Goal: Task Accomplishment & Management: Complete application form

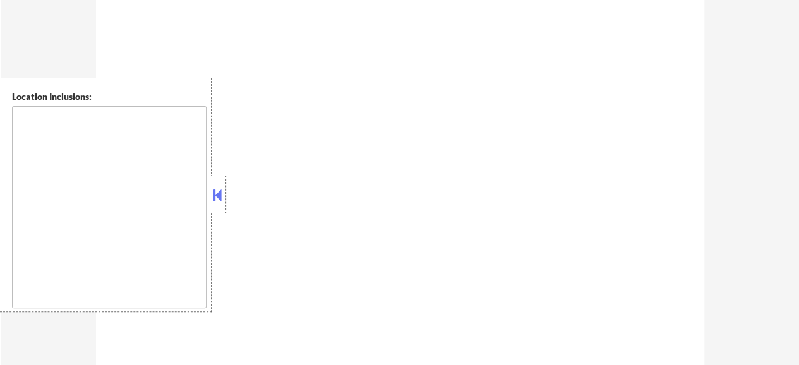
select select ""pending""
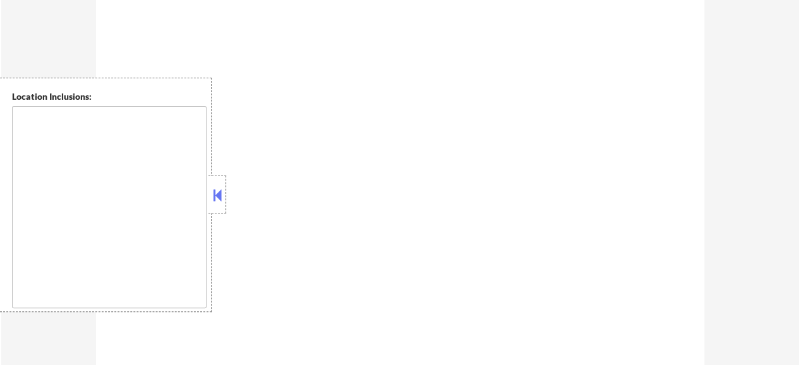
select select ""pending""
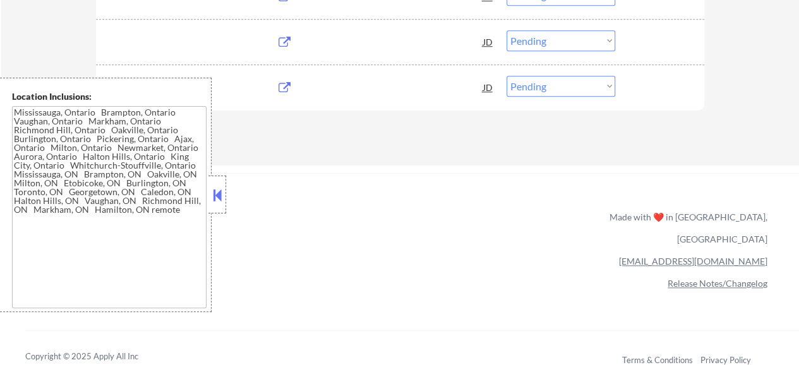
type textarea "[GEOGRAPHIC_DATA], [GEOGRAPHIC_DATA] [GEOGRAPHIC_DATA], [GEOGRAPHIC_DATA] [GEOG…"
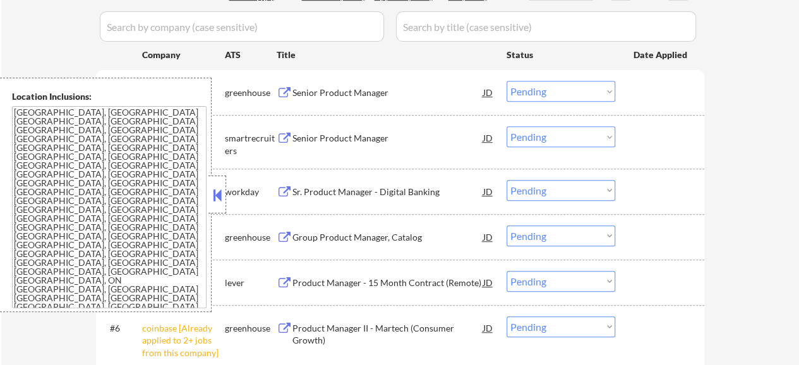
scroll to position [316, 0]
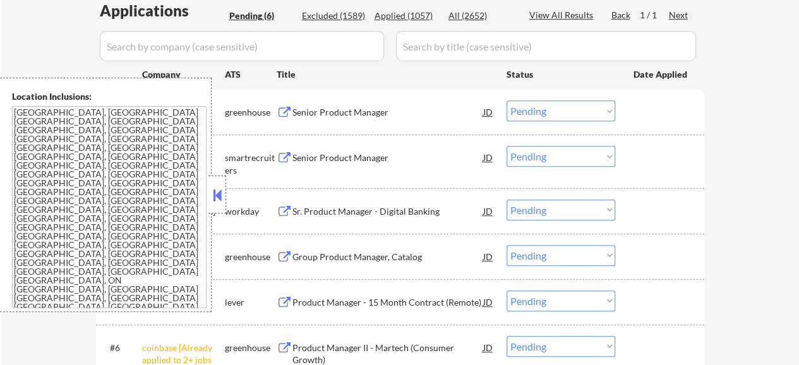
click at [284, 110] on button at bounding box center [285, 113] width 16 height 12
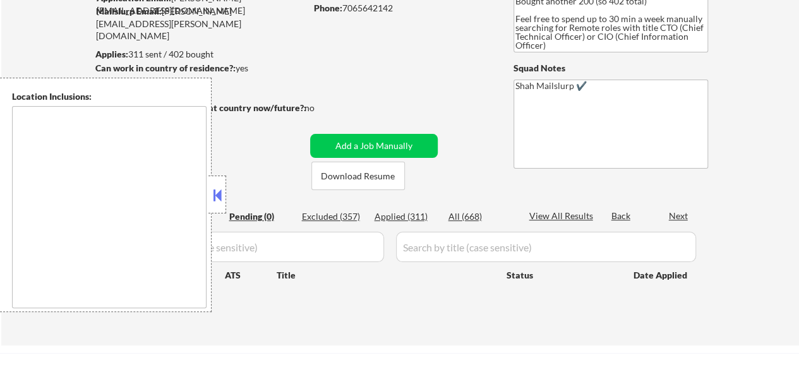
scroll to position [189, 0]
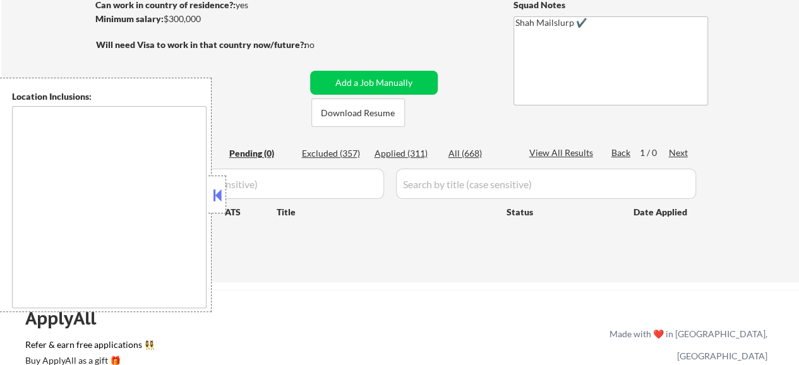
click at [383, 153] on div "Applied (311)" at bounding box center [406, 153] width 63 height 13
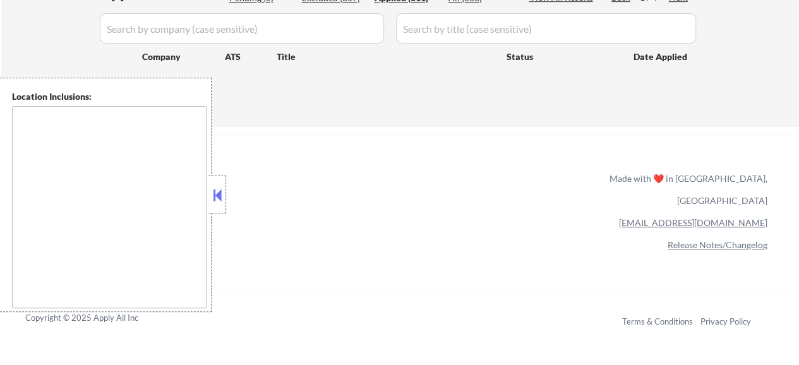
scroll to position [316, 0]
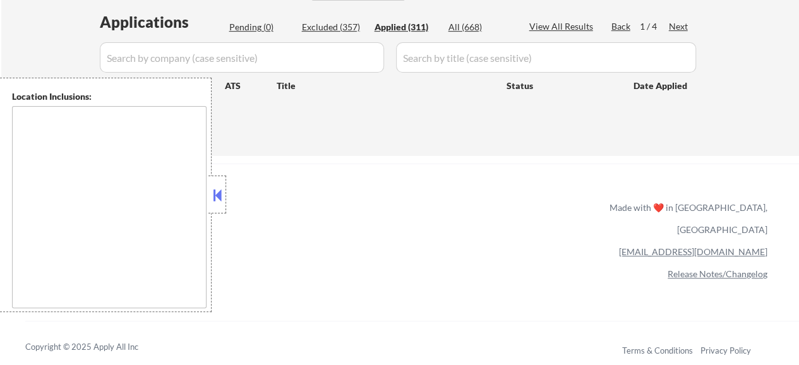
select select ""applied""
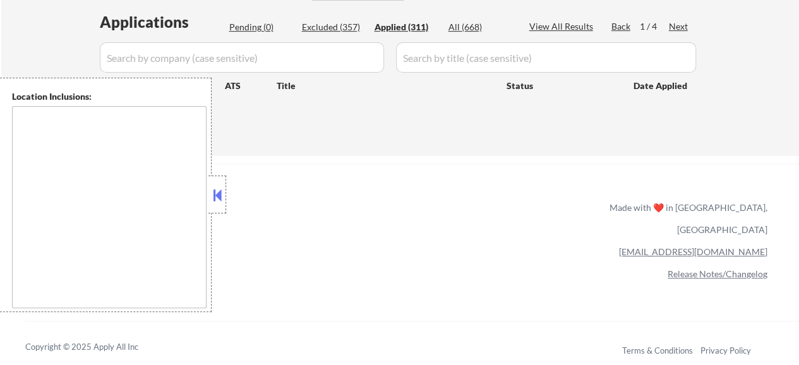
select select ""applied""
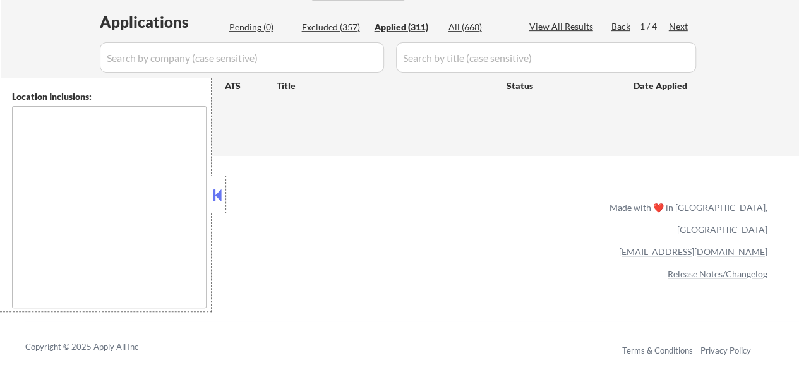
select select ""applied""
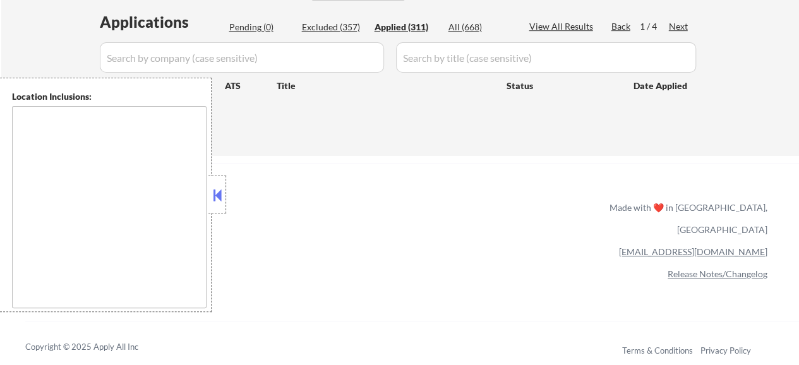
select select ""applied""
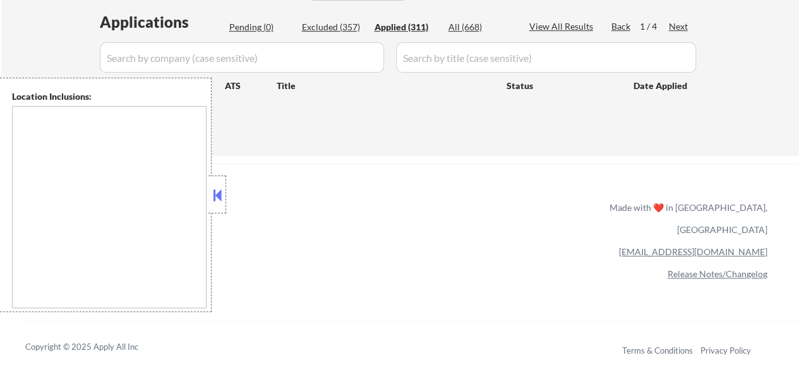
select select ""applied""
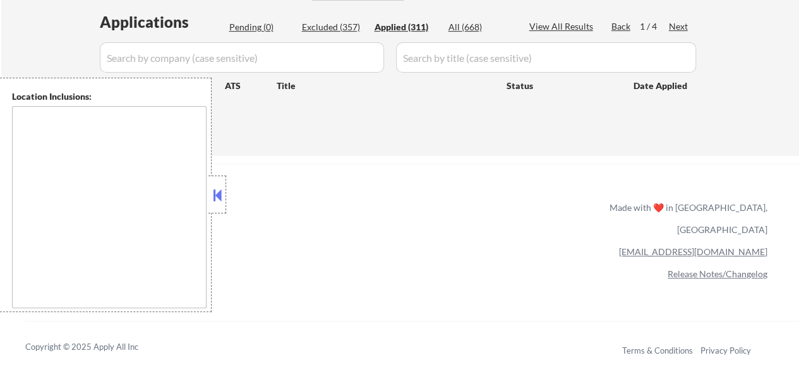
select select ""applied""
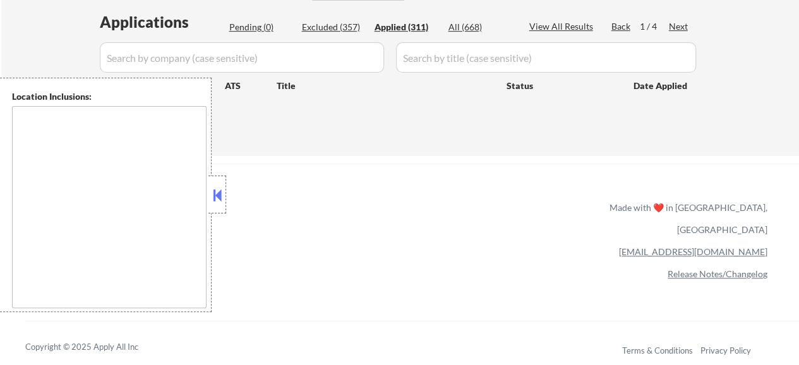
select select ""applied""
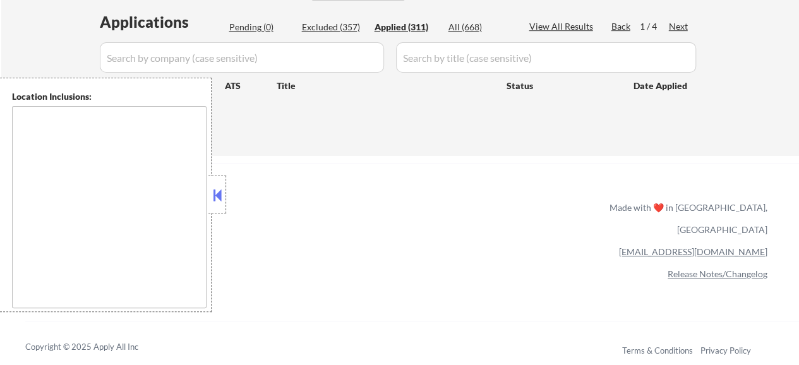
select select ""applied""
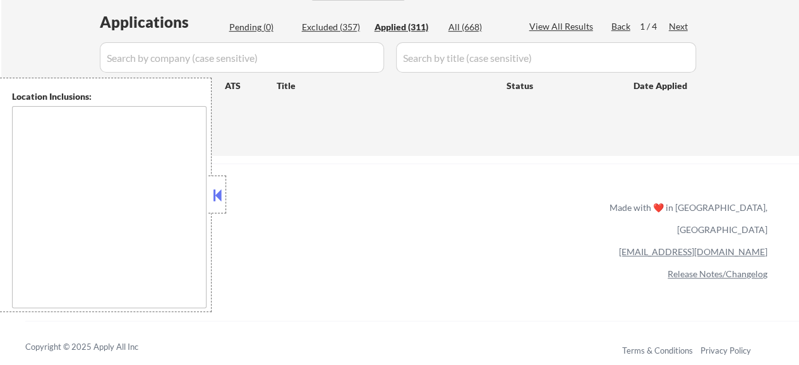
select select ""applied""
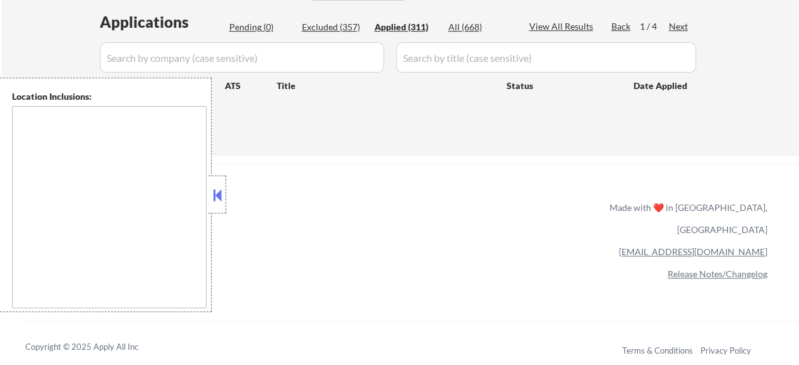
select select ""applied""
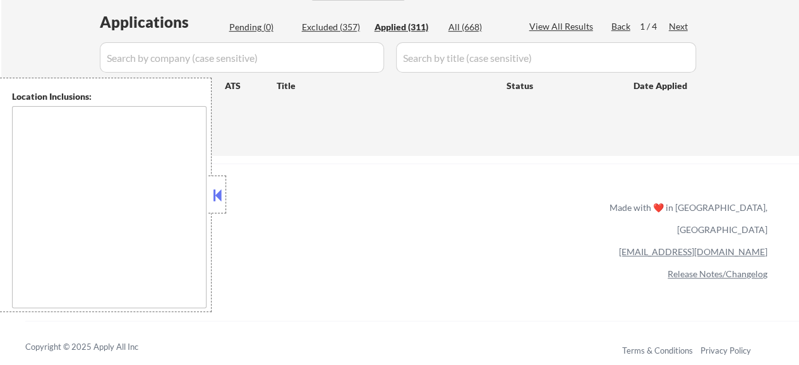
select select ""applied""
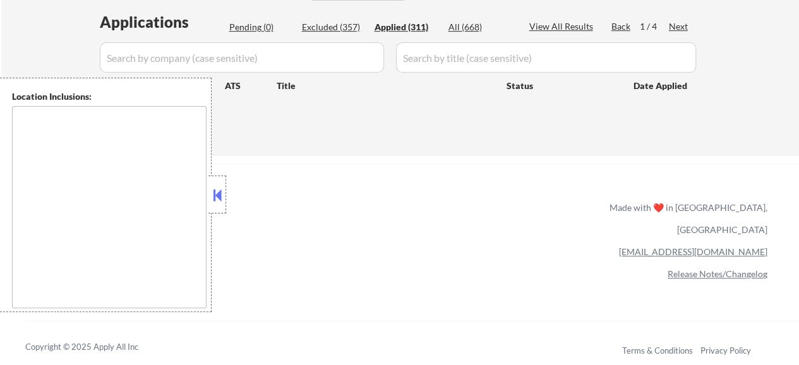
select select ""applied""
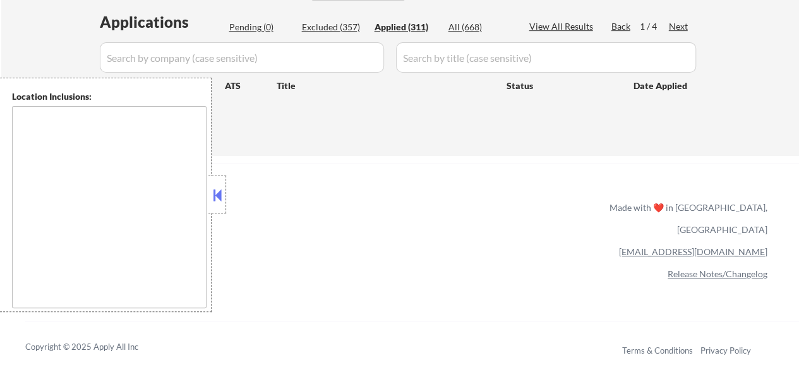
select select ""applied""
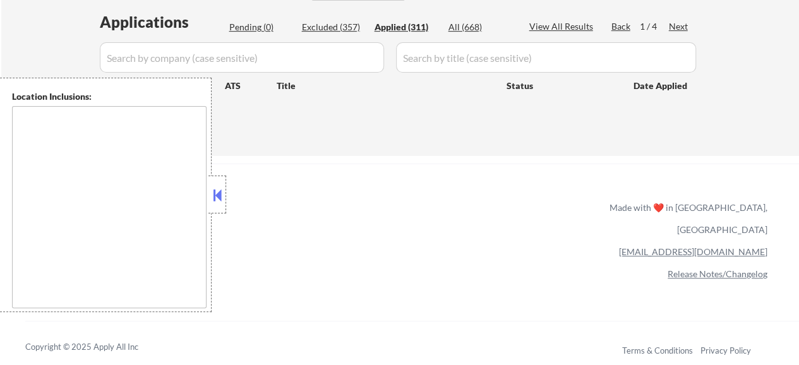
select select ""applied""
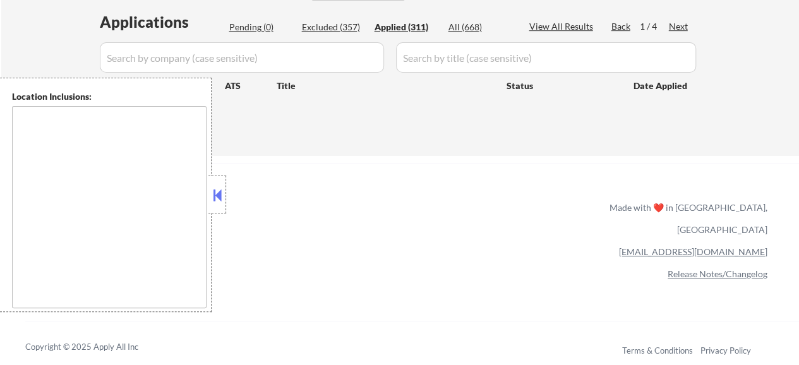
select select ""applied""
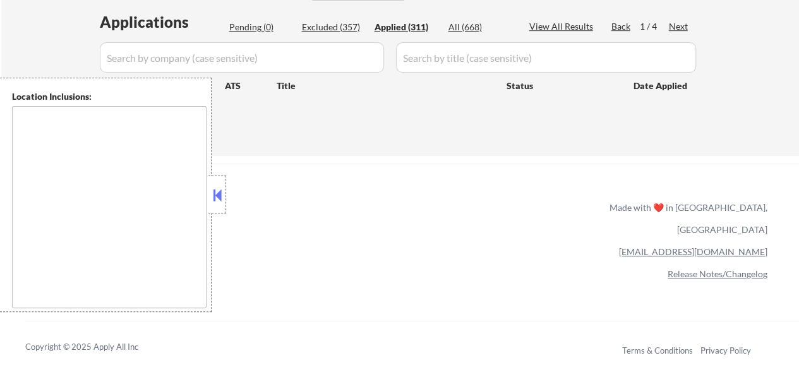
select select ""applied""
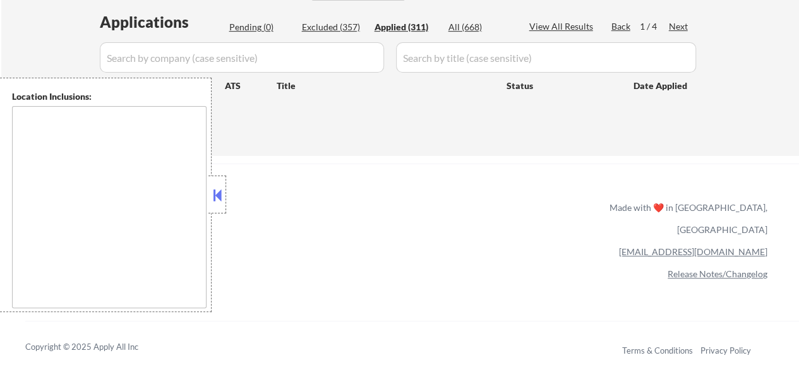
select select ""applied""
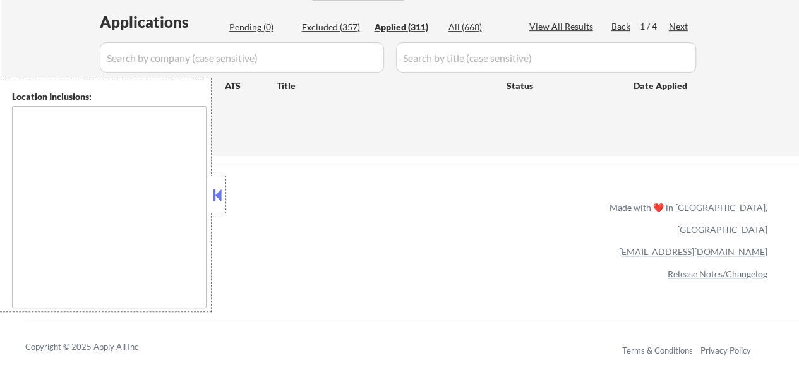
select select ""applied""
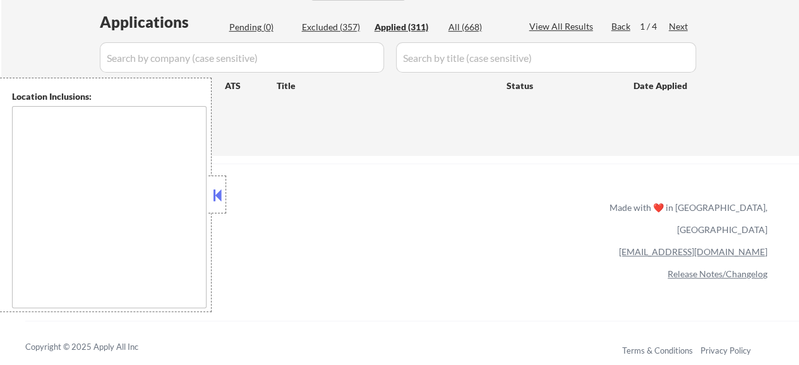
select select ""applied""
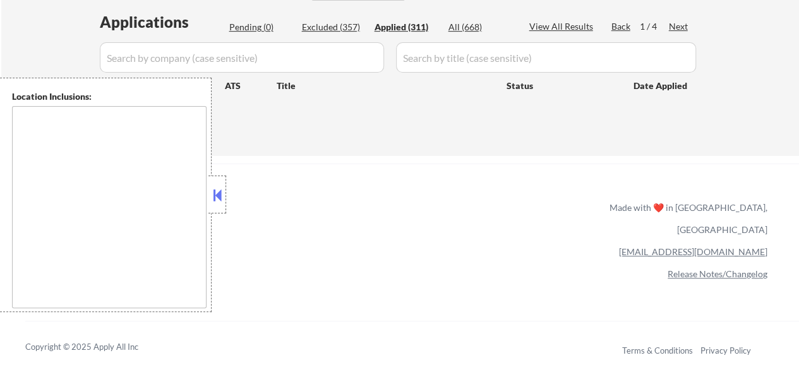
select select ""applied""
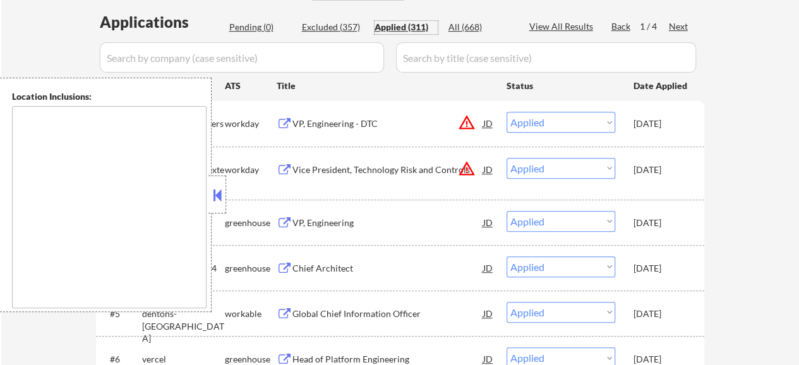
click at [280, 219] on button at bounding box center [285, 223] width 16 height 12
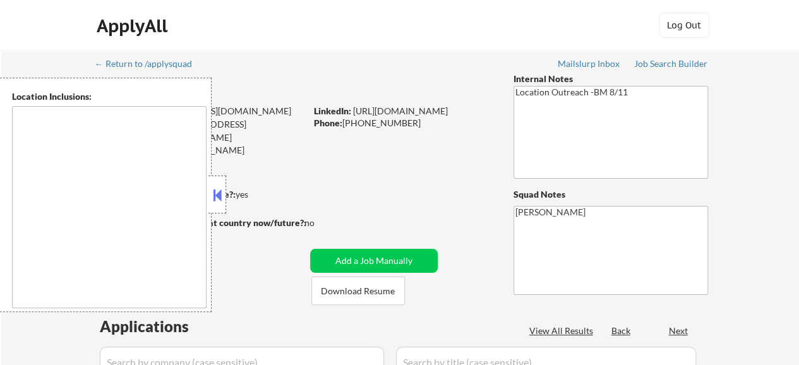
type textarea "[GEOGRAPHIC_DATA], [GEOGRAPHIC_DATA] [GEOGRAPHIC_DATA], [GEOGRAPHIC_DATA] [GEOG…"
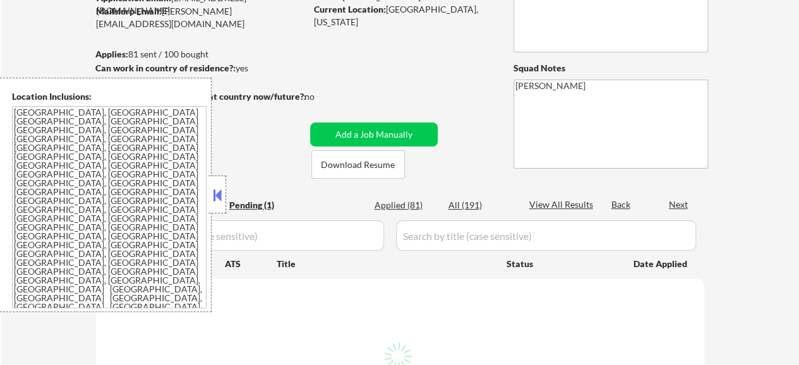
scroll to position [189, 0]
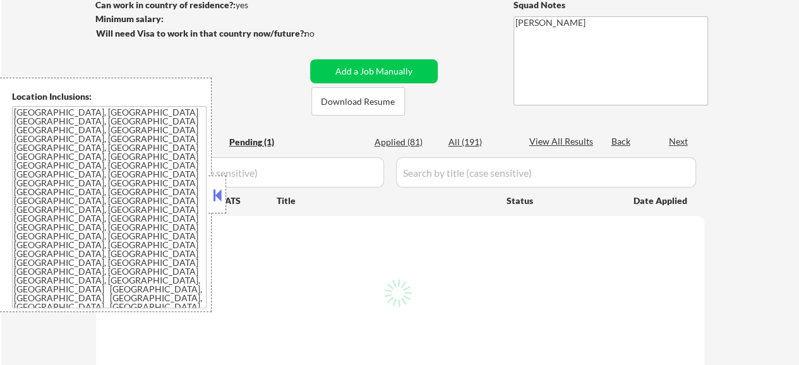
select select ""pending""
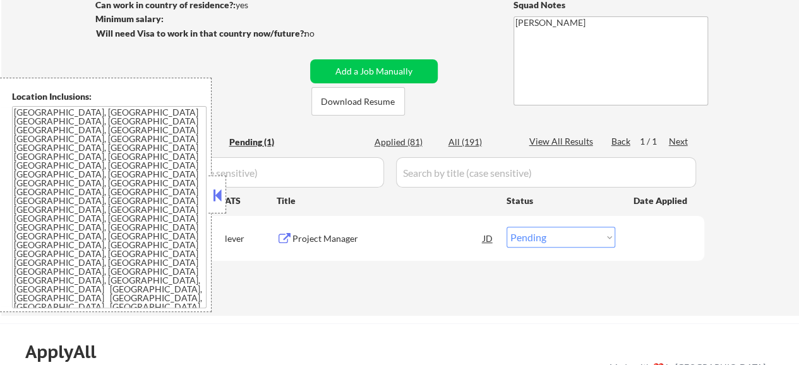
click at [284, 237] on button at bounding box center [285, 239] width 16 height 12
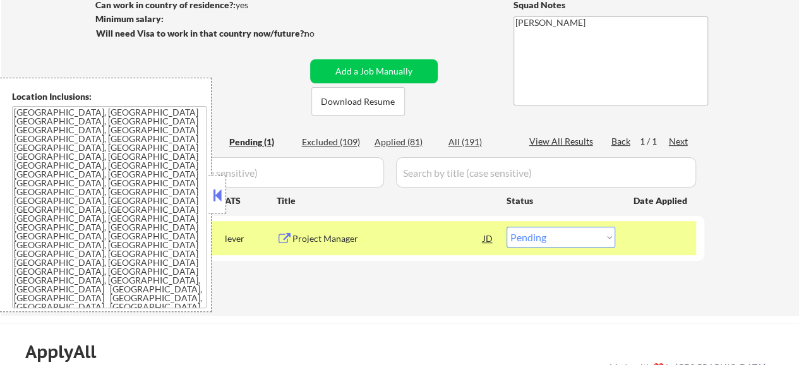
click at [397, 143] on div "Applied (81)" at bounding box center [406, 142] width 63 height 13
select select ""applied""
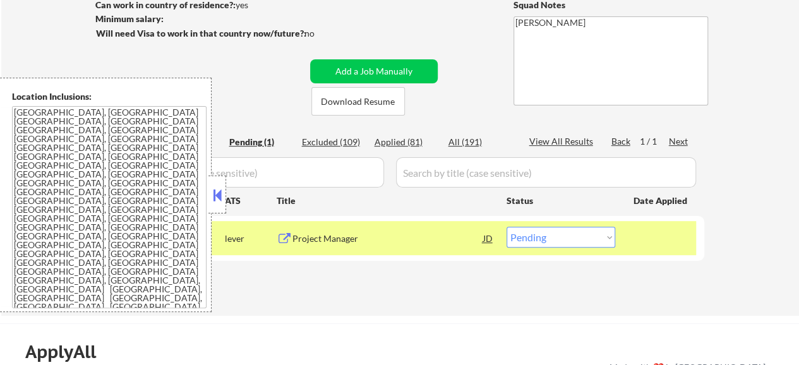
select select ""applied""
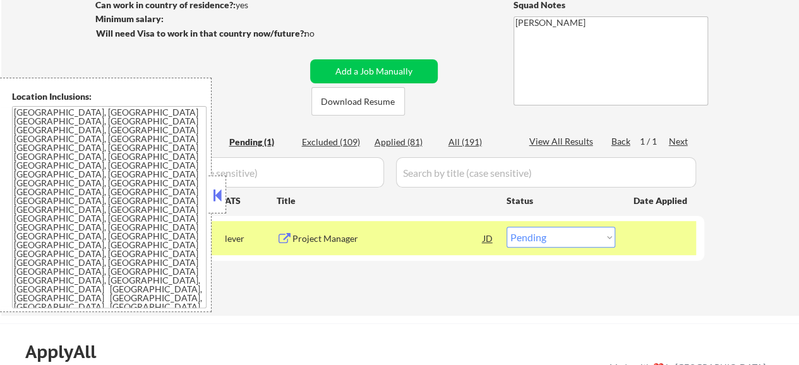
select select ""applied""
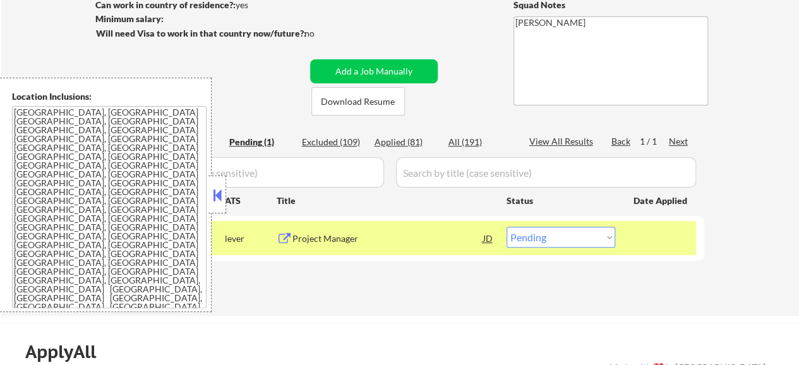
select select ""applied""
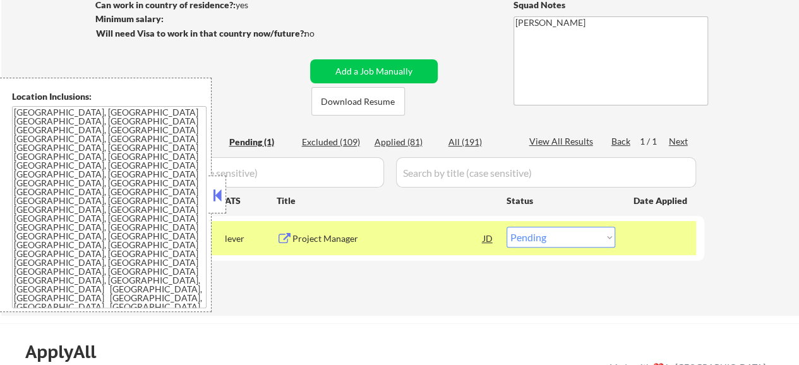
select select ""applied""
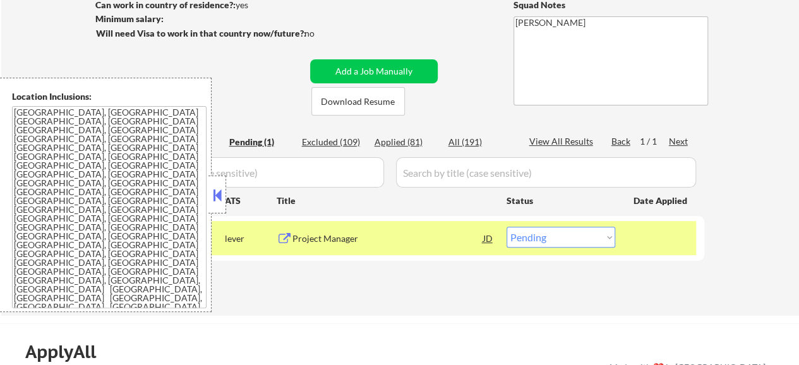
select select ""applied""
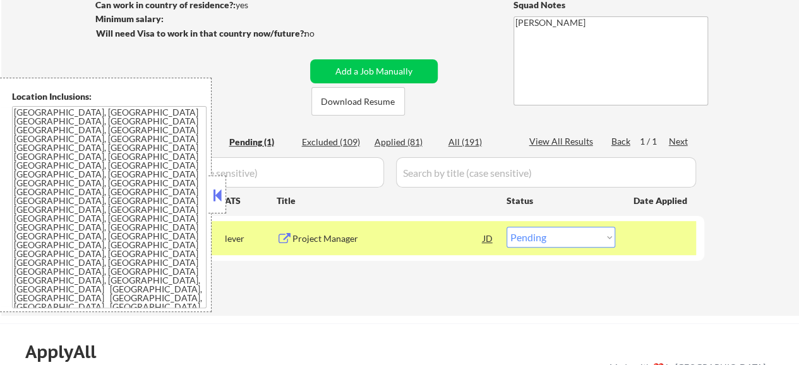
select select ""applied""
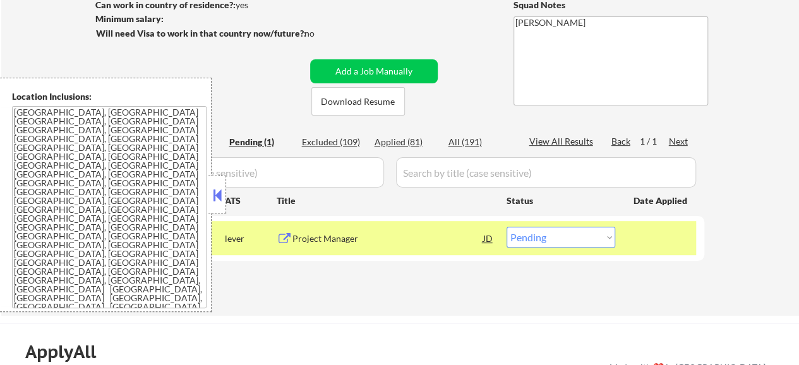
select select ""applied""
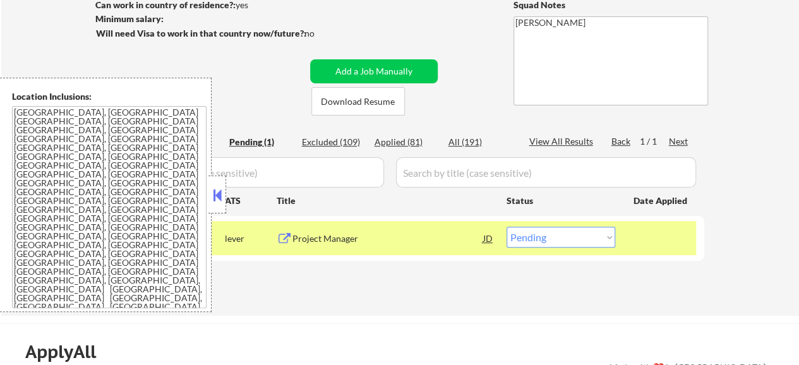
select select ""applied""
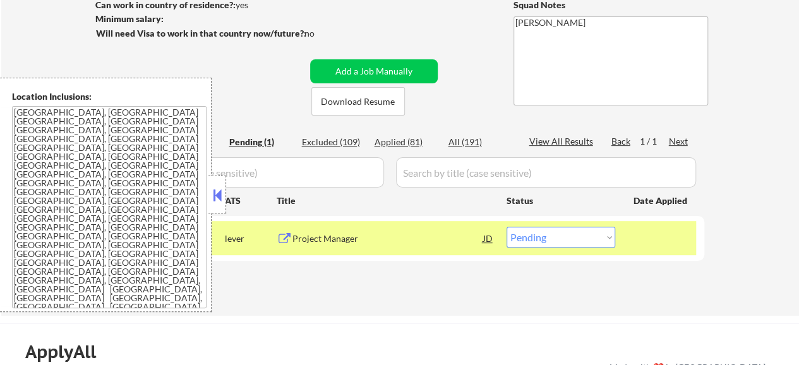
select select ""applied""
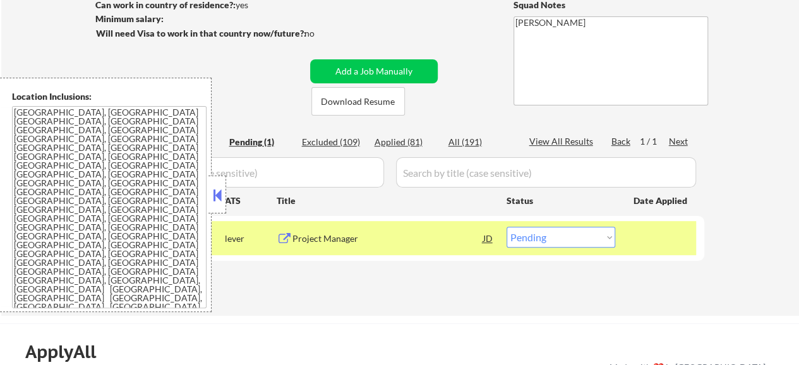
select select ""applied""
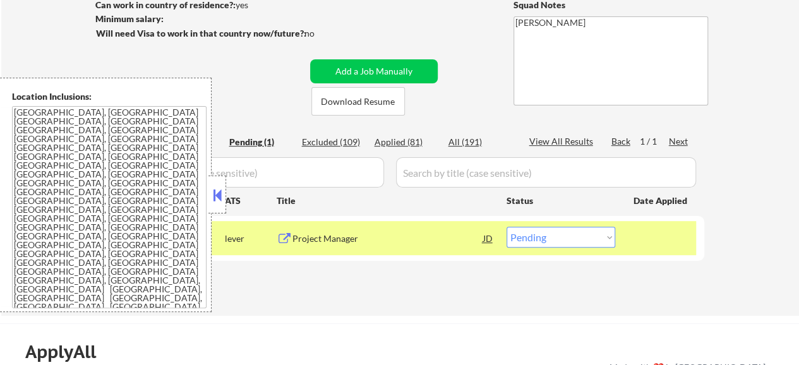
select select ""applied""
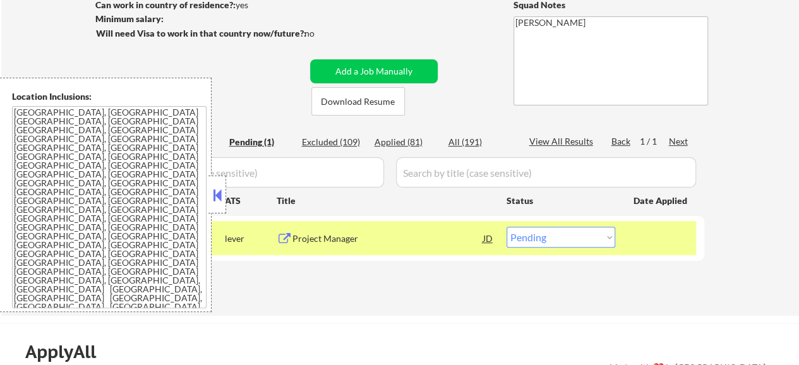
select select ""applied""
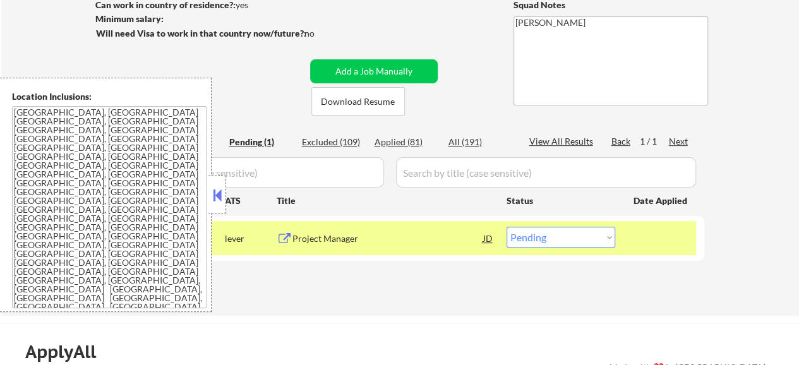
select select ""applied""
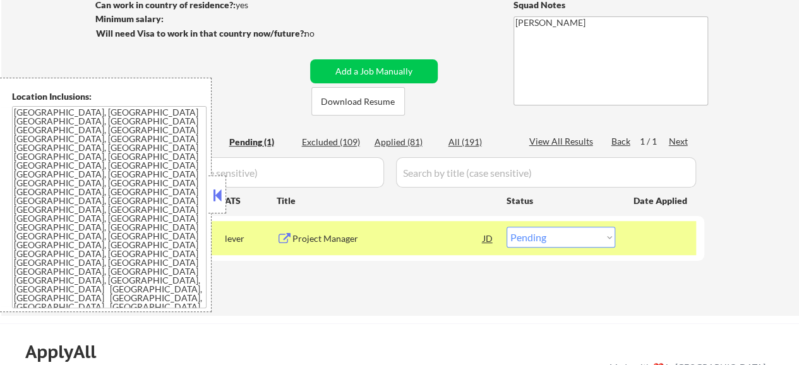
select select ""applied""
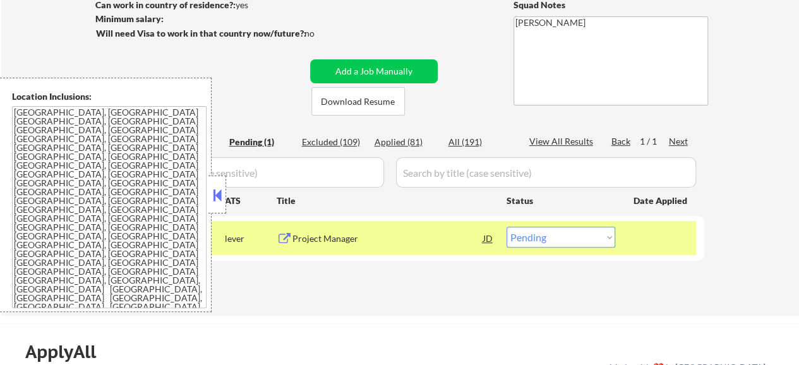
select select ""applied""
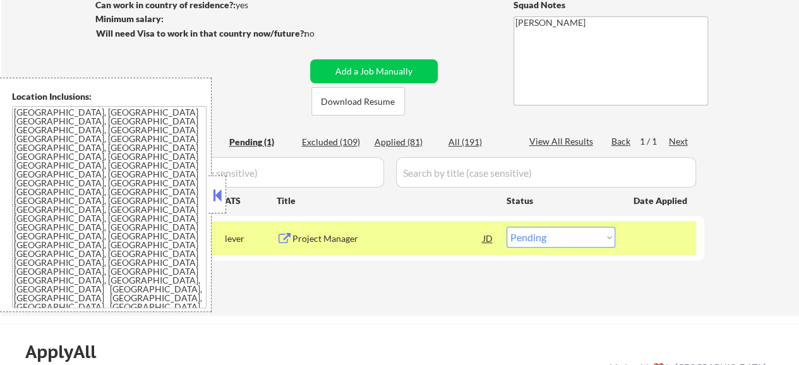
select select ""applied""
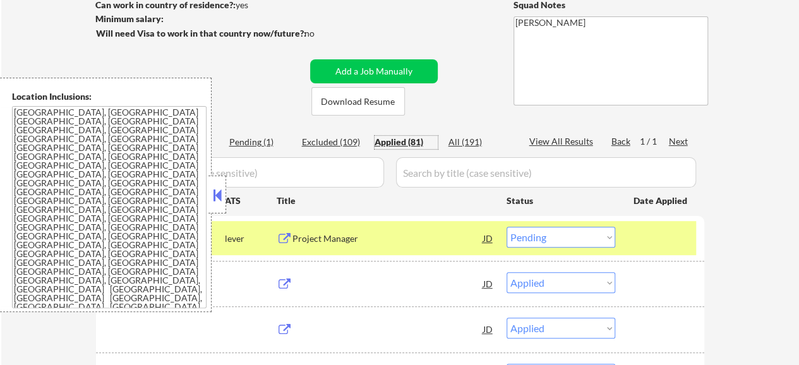
click at [400, 140] on div "Applied (81)" at bounding box center [406, 142] width 63 height 13
select select ""applied""
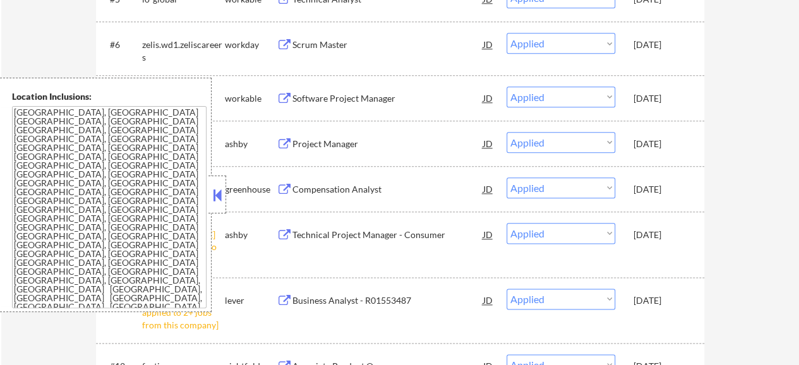
scroll to position [695, 0]
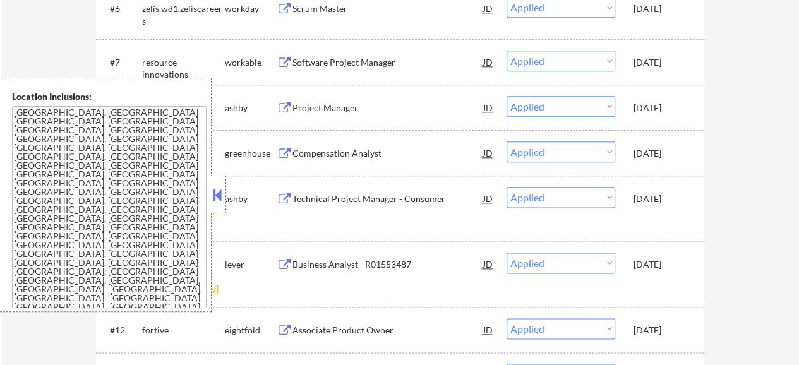
click at [283, 153] on button at bounding box center [285, 154] width 16 height 12
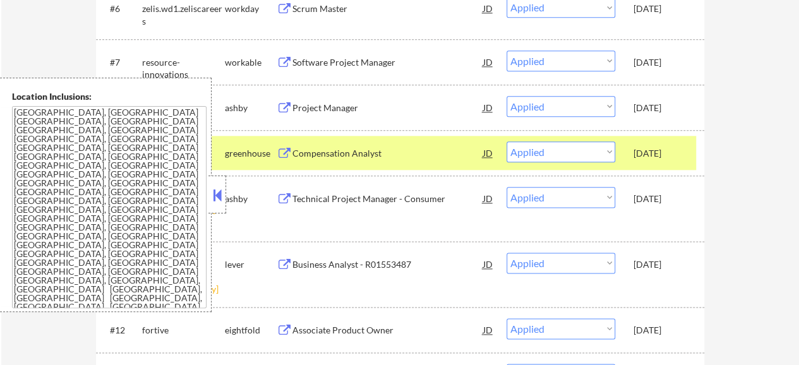
click at [282, 103] on button at bounding box center [285, 108] width 16 height 12
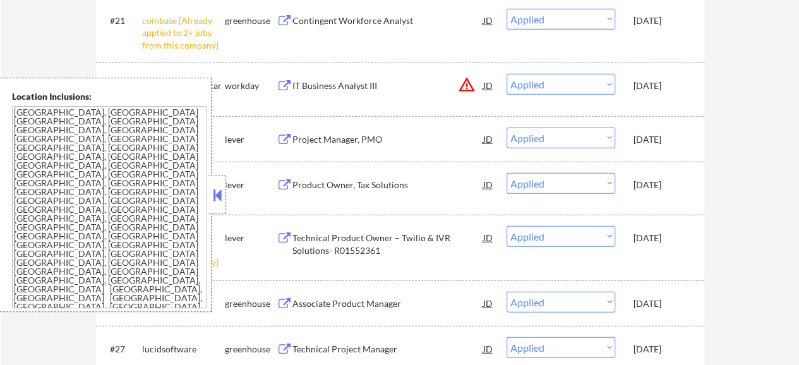
scroll to position [1579, 0]
